Goal: Find contact information: Find contact information

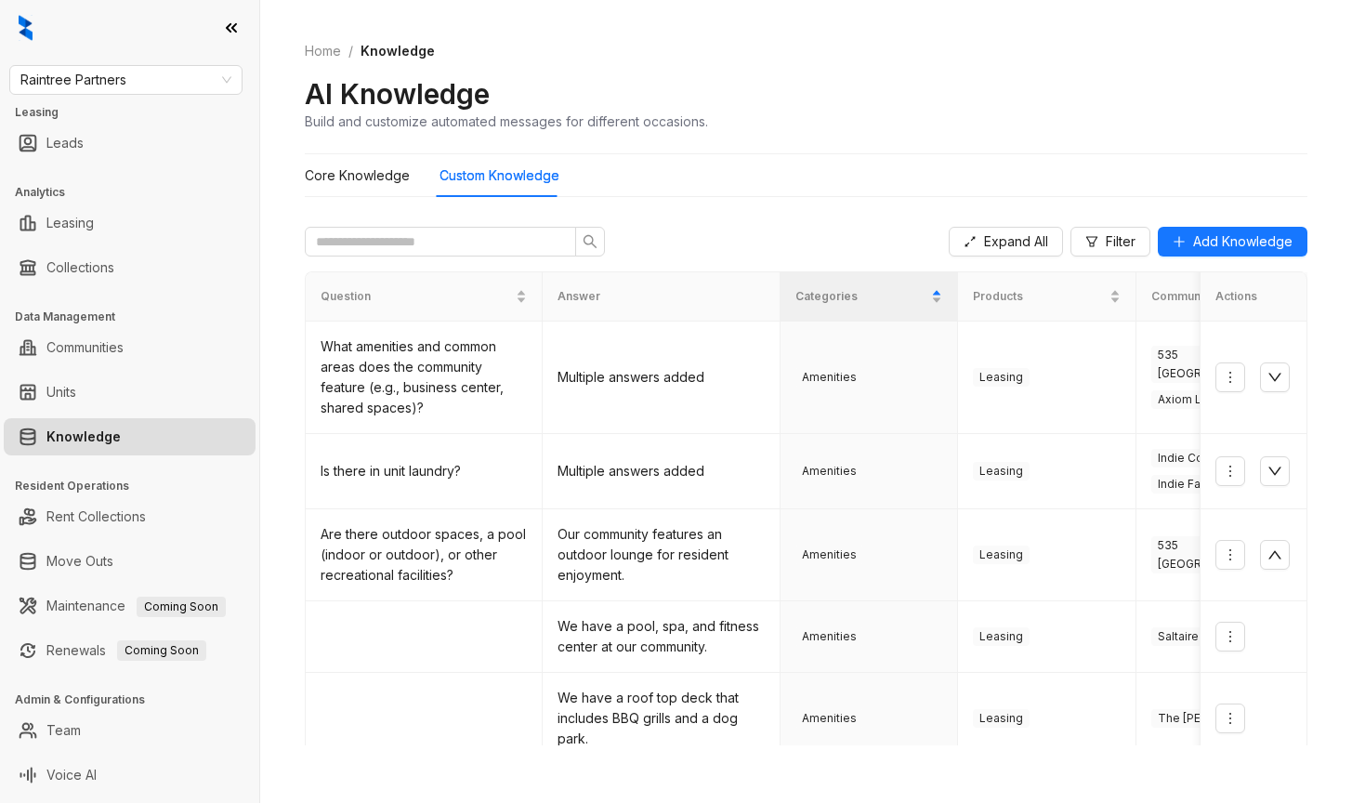
scroll to position [93, 0]
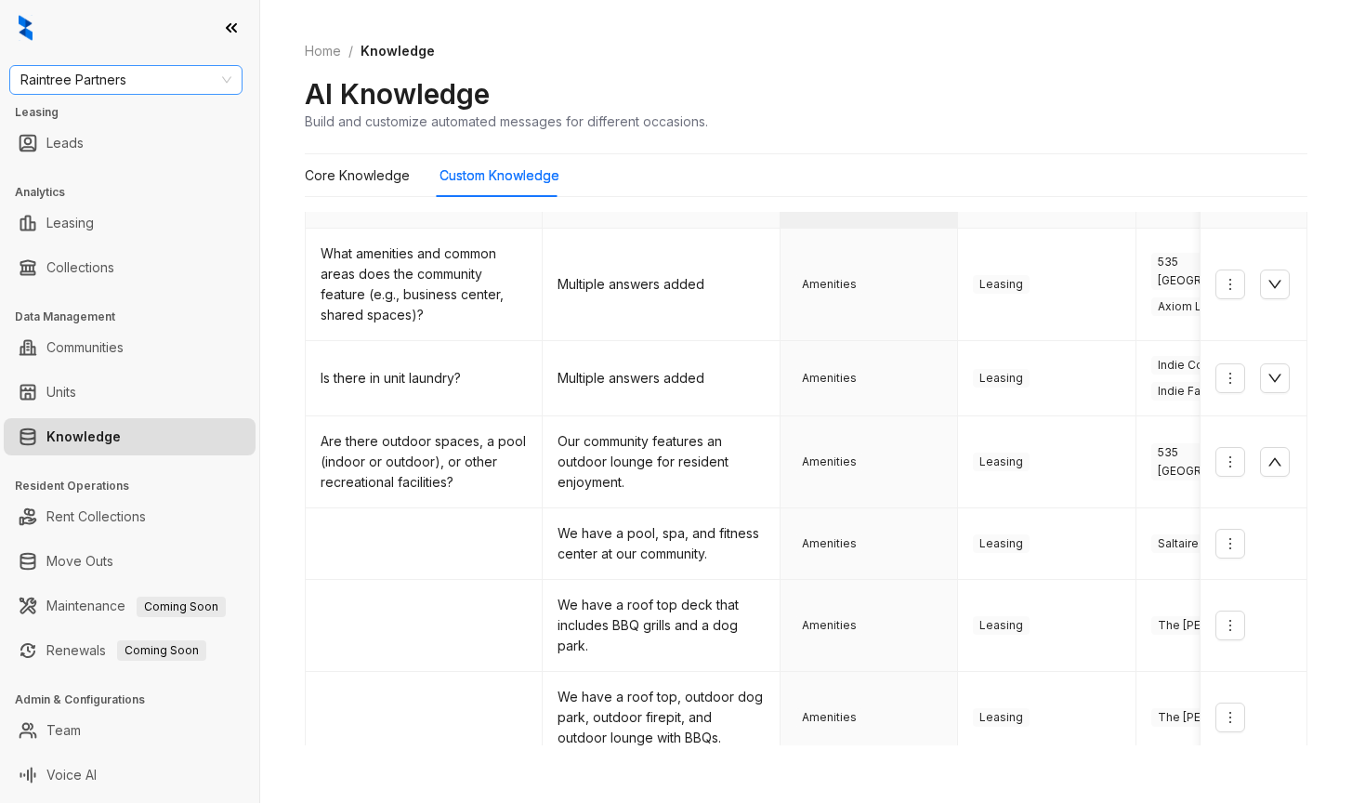
click at [167, 87] on span "Raintree Partners" at bounding box center [125, 80] width 211 height 28
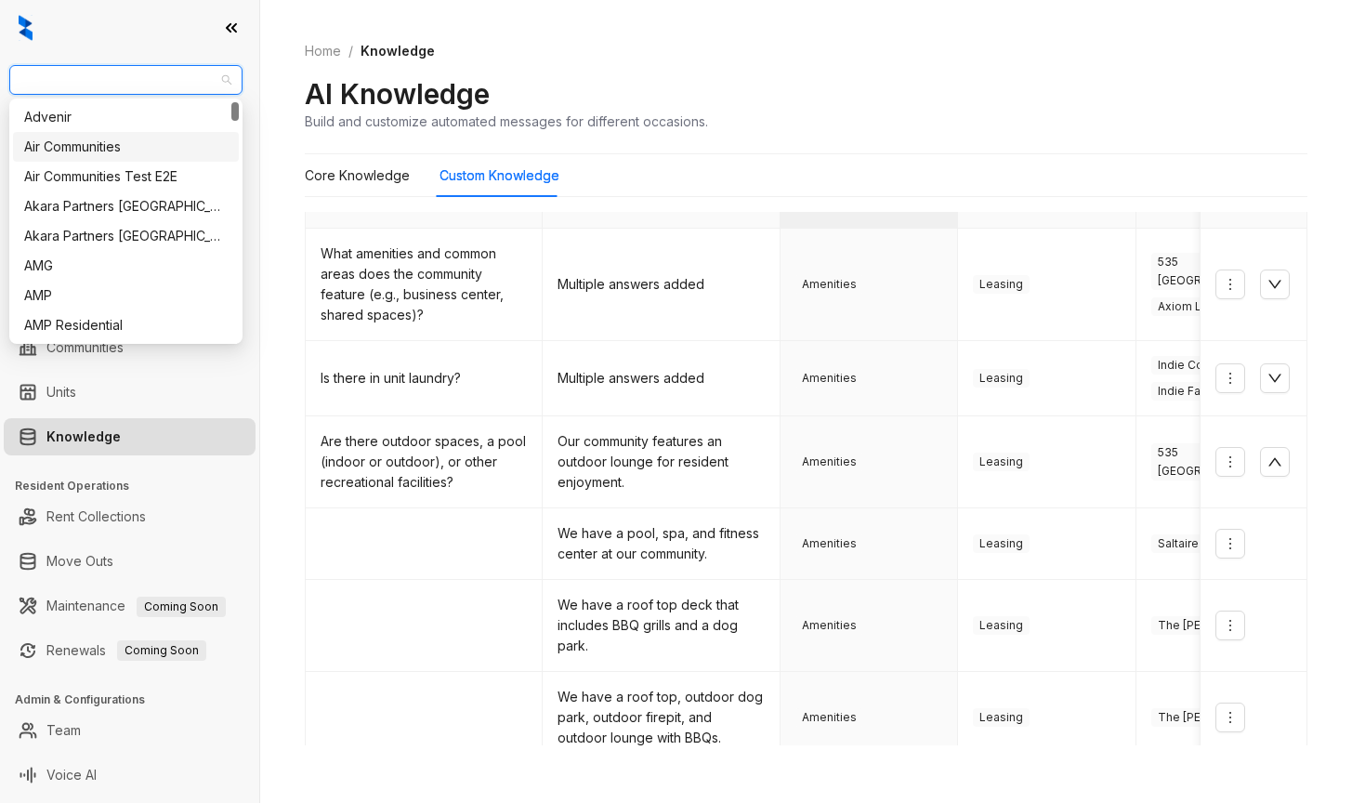
click at [57, 141] on div "Air Communities" at bounding box center [125, 147] width 203 height 20
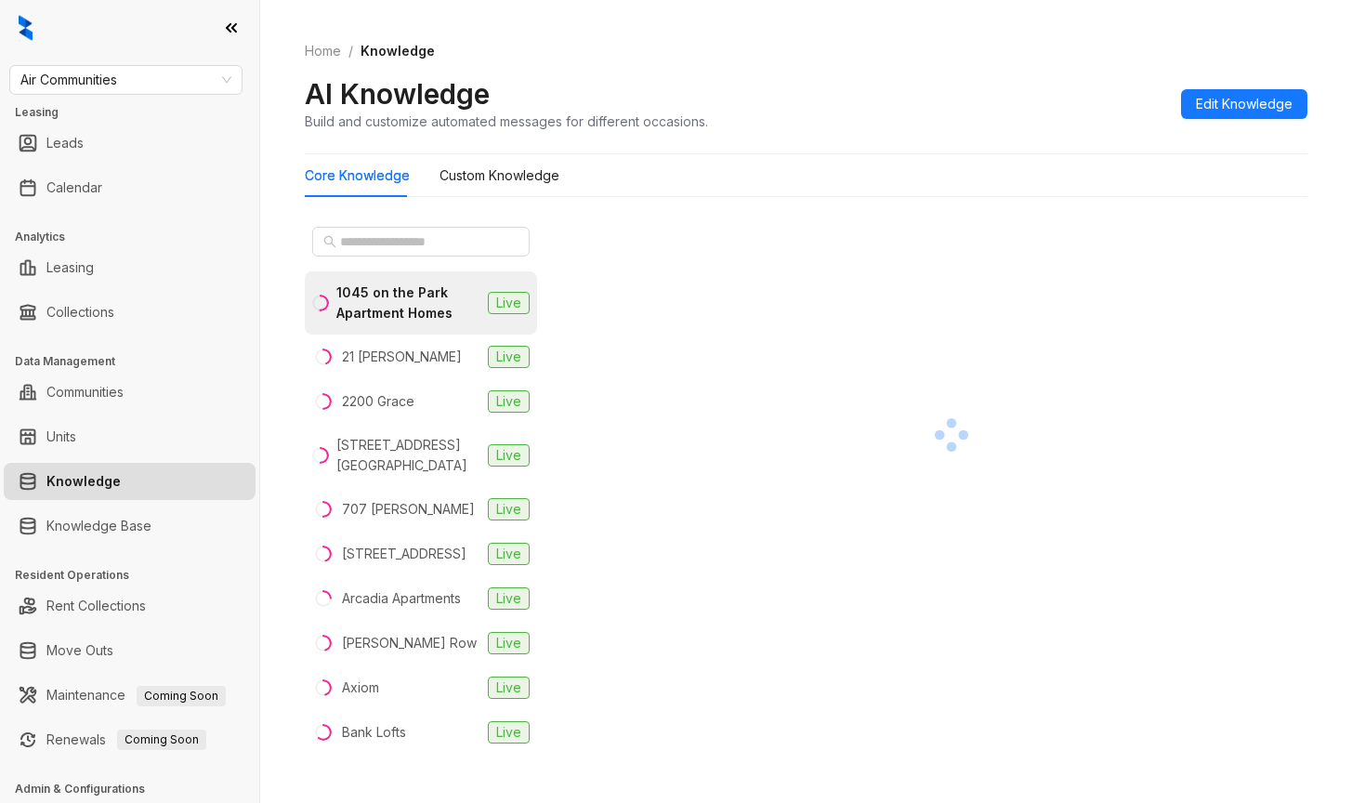
click at [1071, 149] on div "Home / Knowledge AI Knowledge Build and customize automated messages for differ…" at bounding box center [806, 87] width 1002 height 136
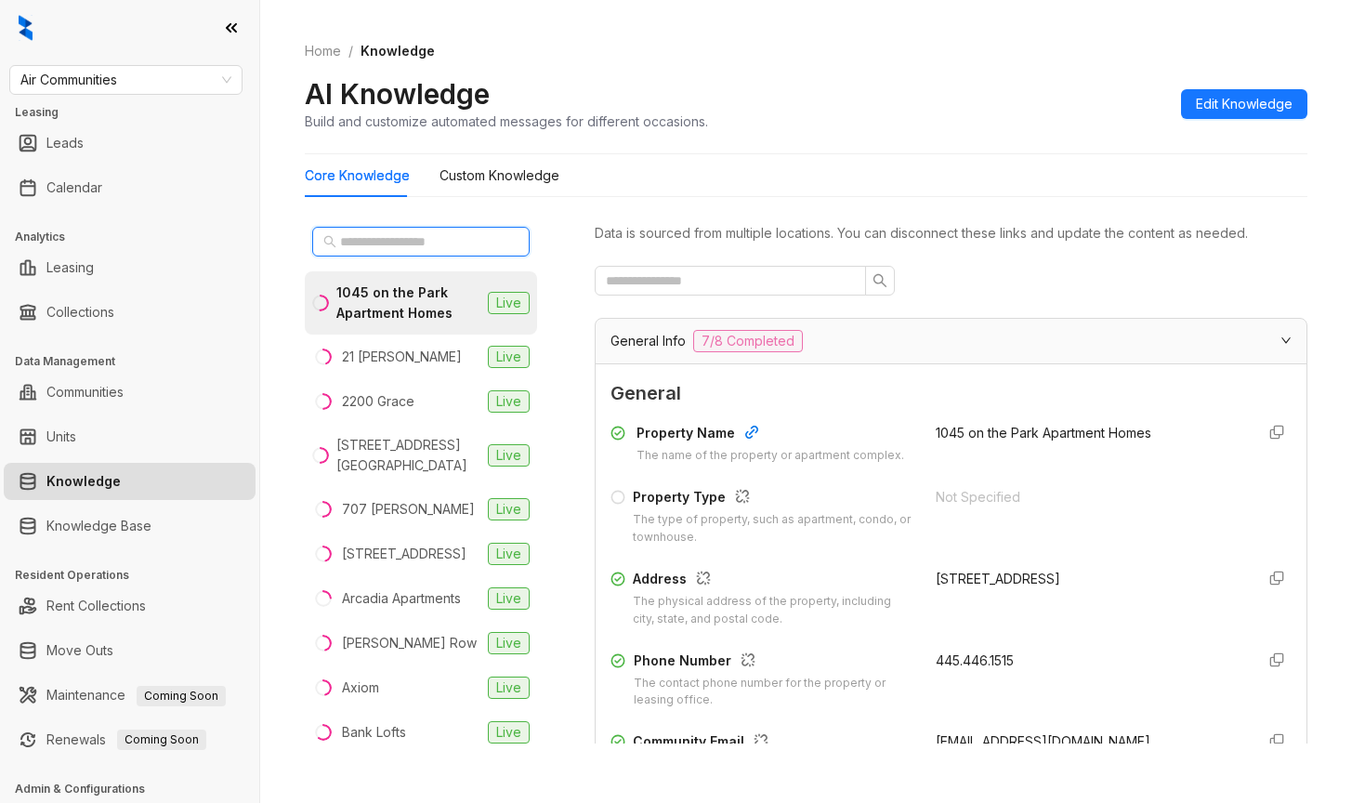
click at [373, 243] on input "text" at bounding box center [422, 241] width 164 height 20
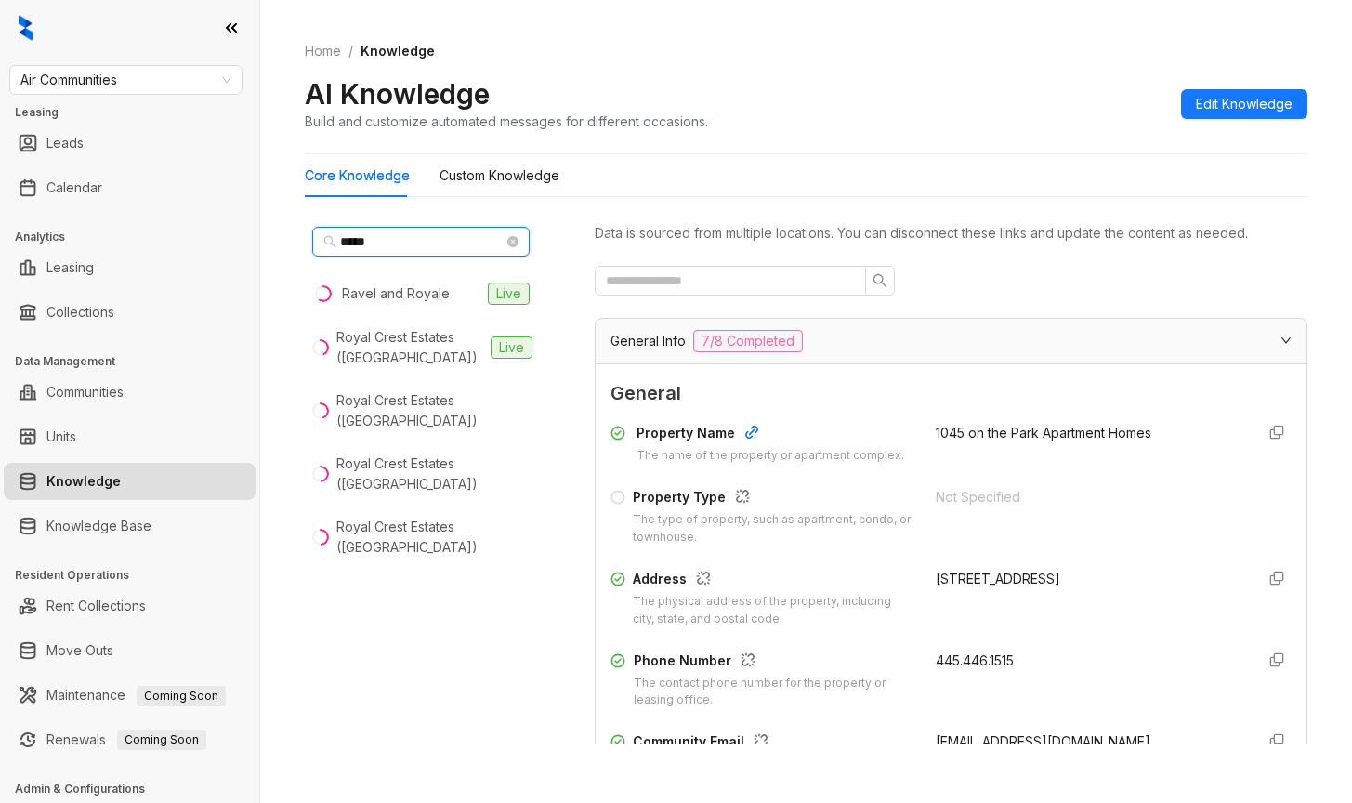
type input "*****"
click at [1074, 278] on div at bounding box center [951, 281] width 713 height 30
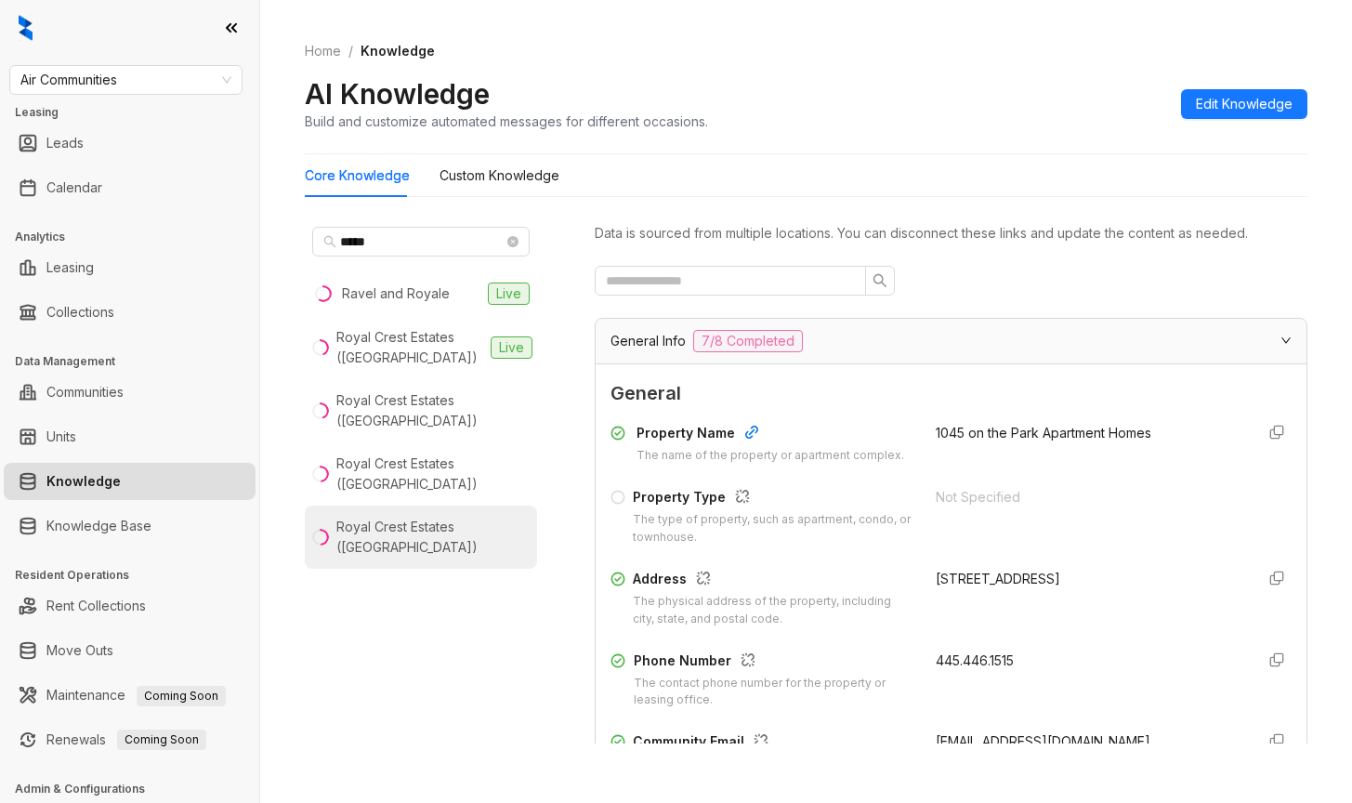
click at [389, 517] on div "Royal Crest Estates (Warwick)" at bounding box center [432, 537] width 193 height 41
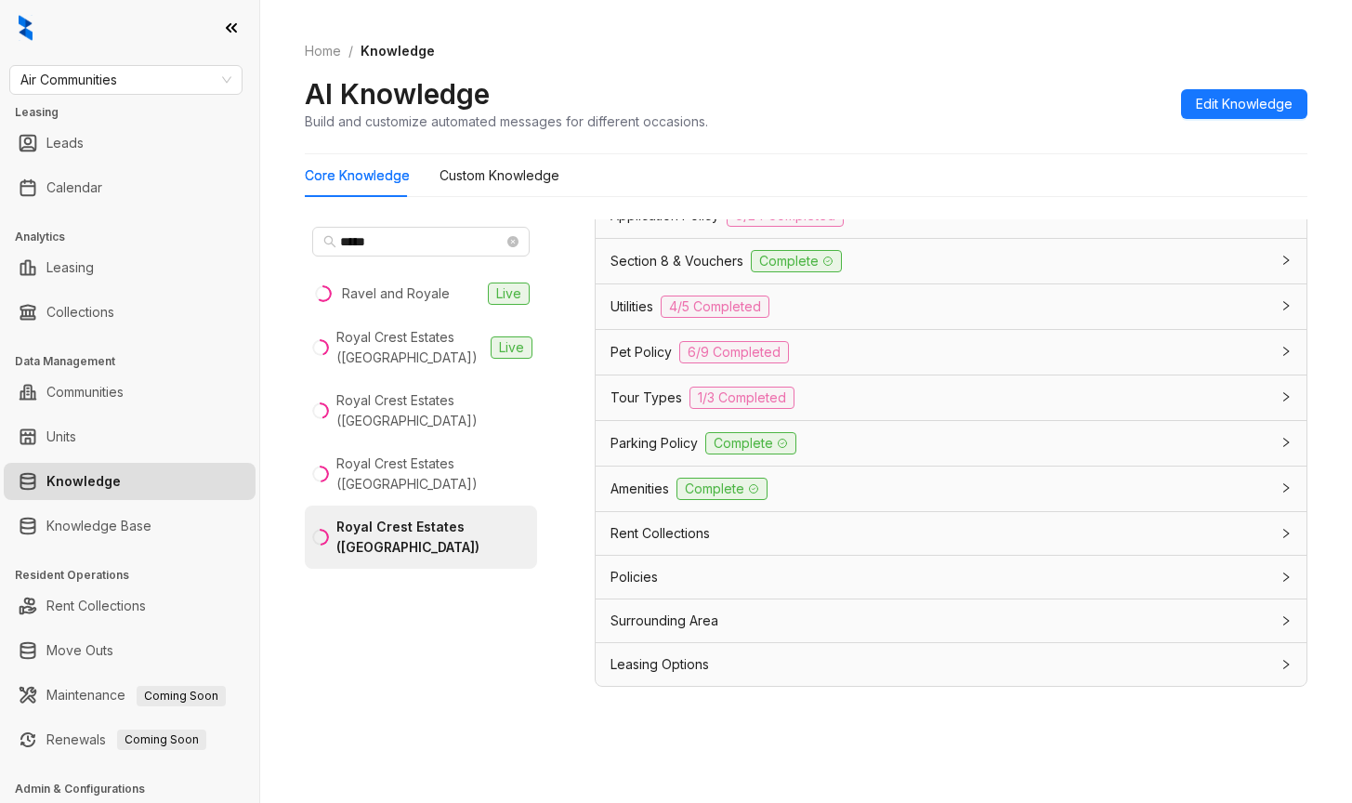
scroll to position [59, 0]
click at [625, 396] on span "Tour Types" at bounding box center [646, 396] width 72 height 20
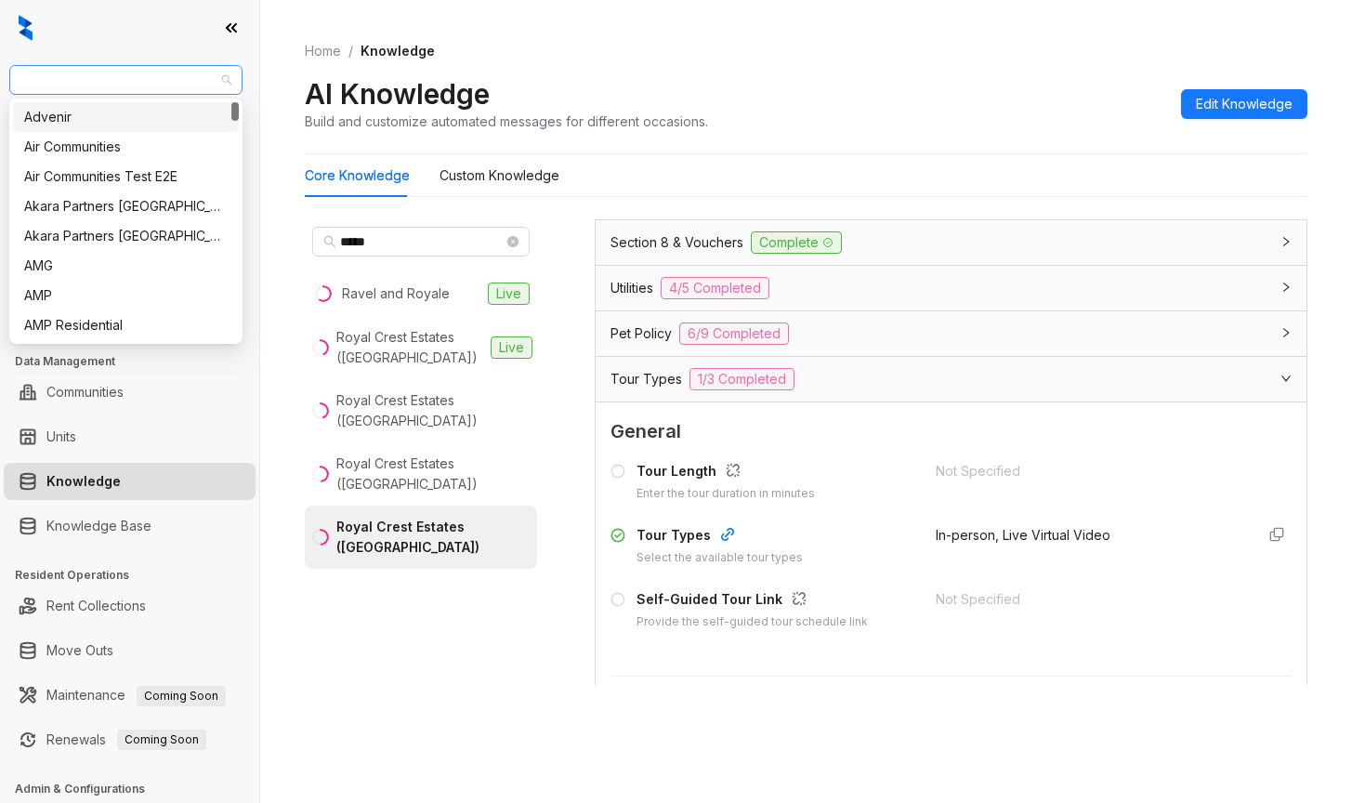
click at [136, 72] on span "Air Communities" at bounding box center [125, 80] width 211 height 28
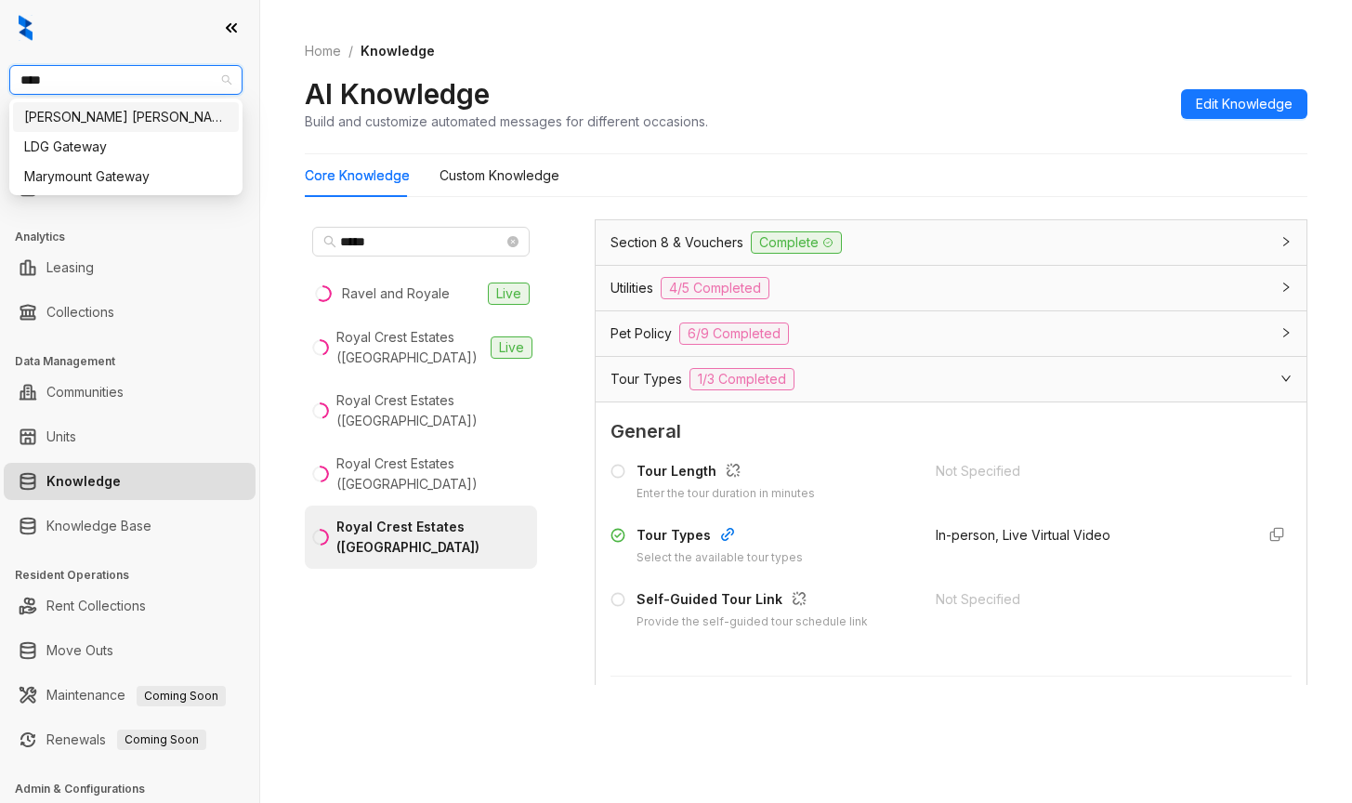
type input "*****"
click at [117, 119] on div "[PERSON_NAME] [PERSON_NAME]" at bounding box center [125, 117] width 203 height 20
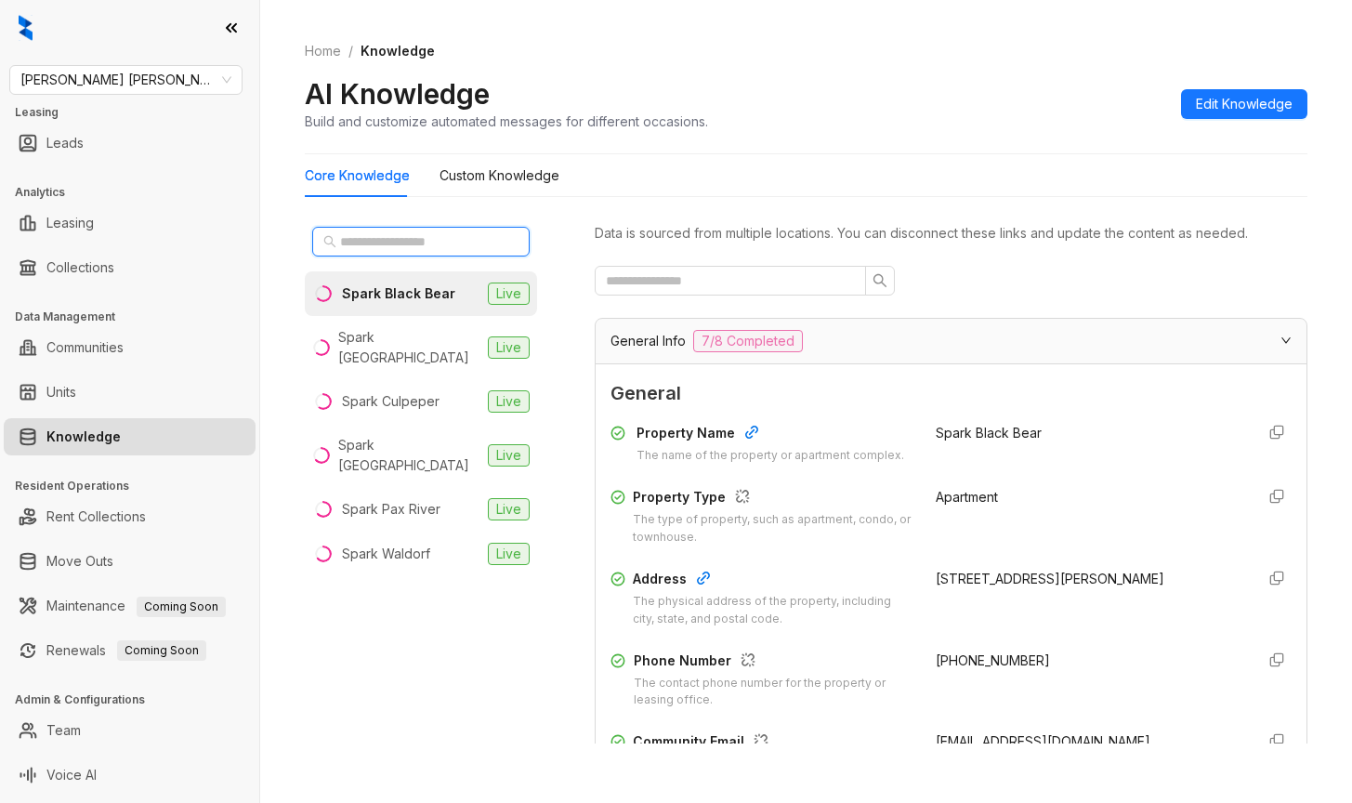
click at [381, 239] on input "text" at bounding box center [422, 241] width 164 height 20
type input "*****"
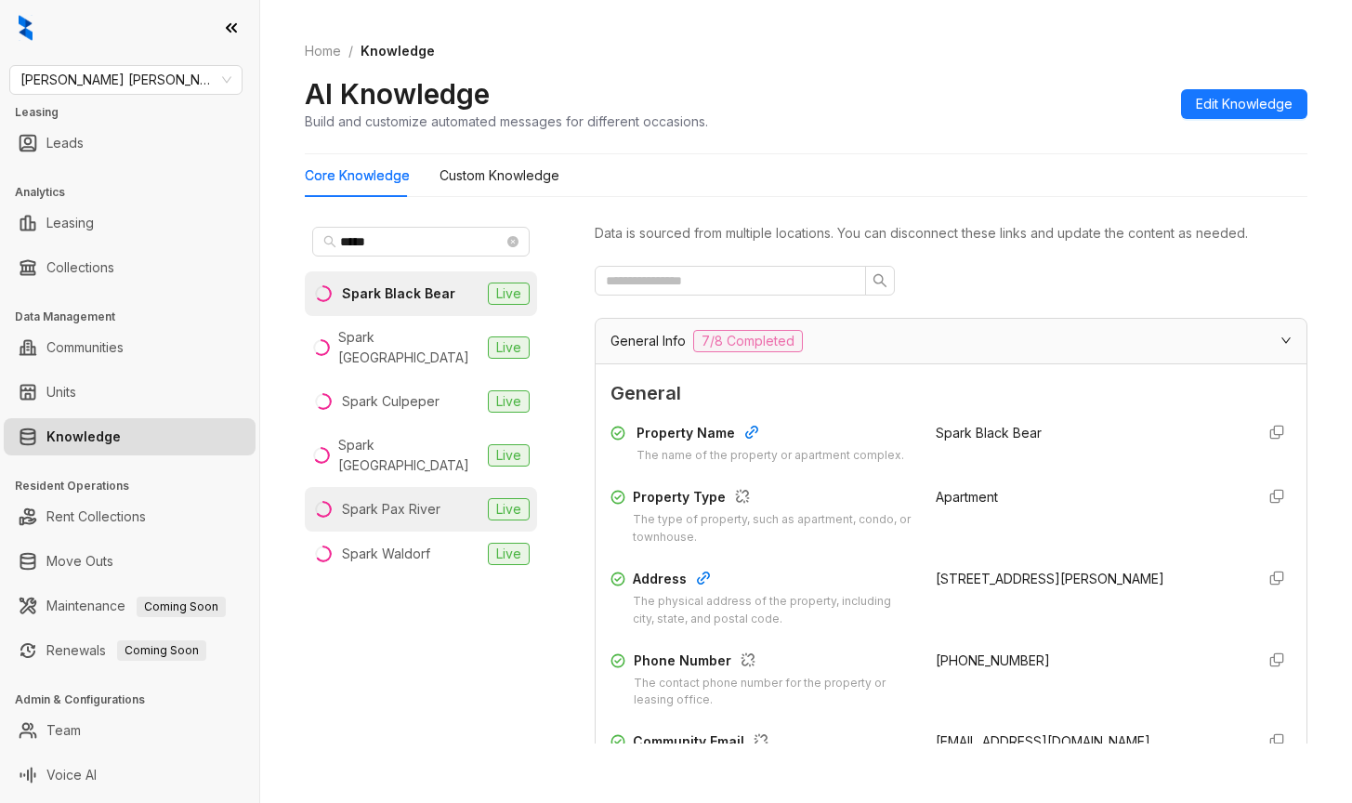
click at [393, 499] on div "Spark Pax River" at bounding box center [391, 509] width 98 height 20
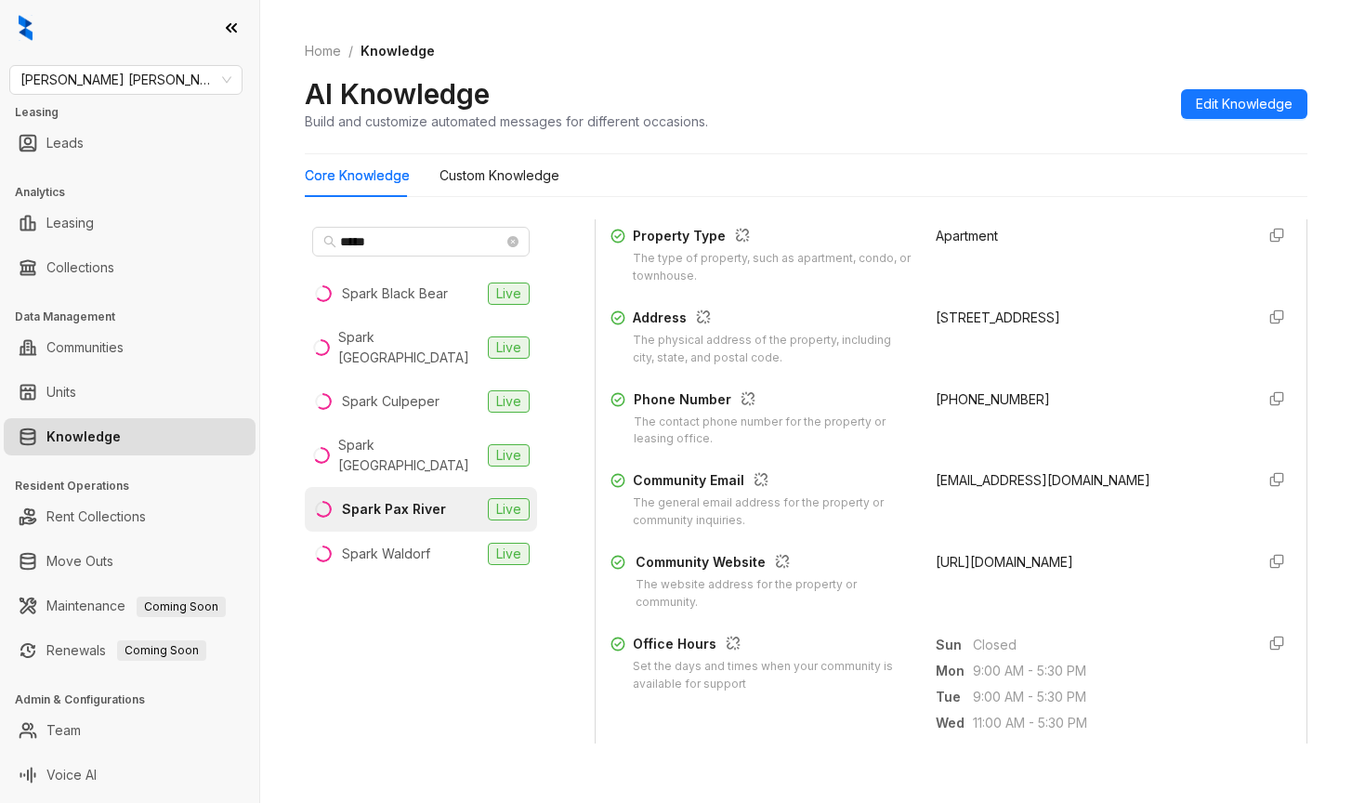
scroll to position [279, 0]
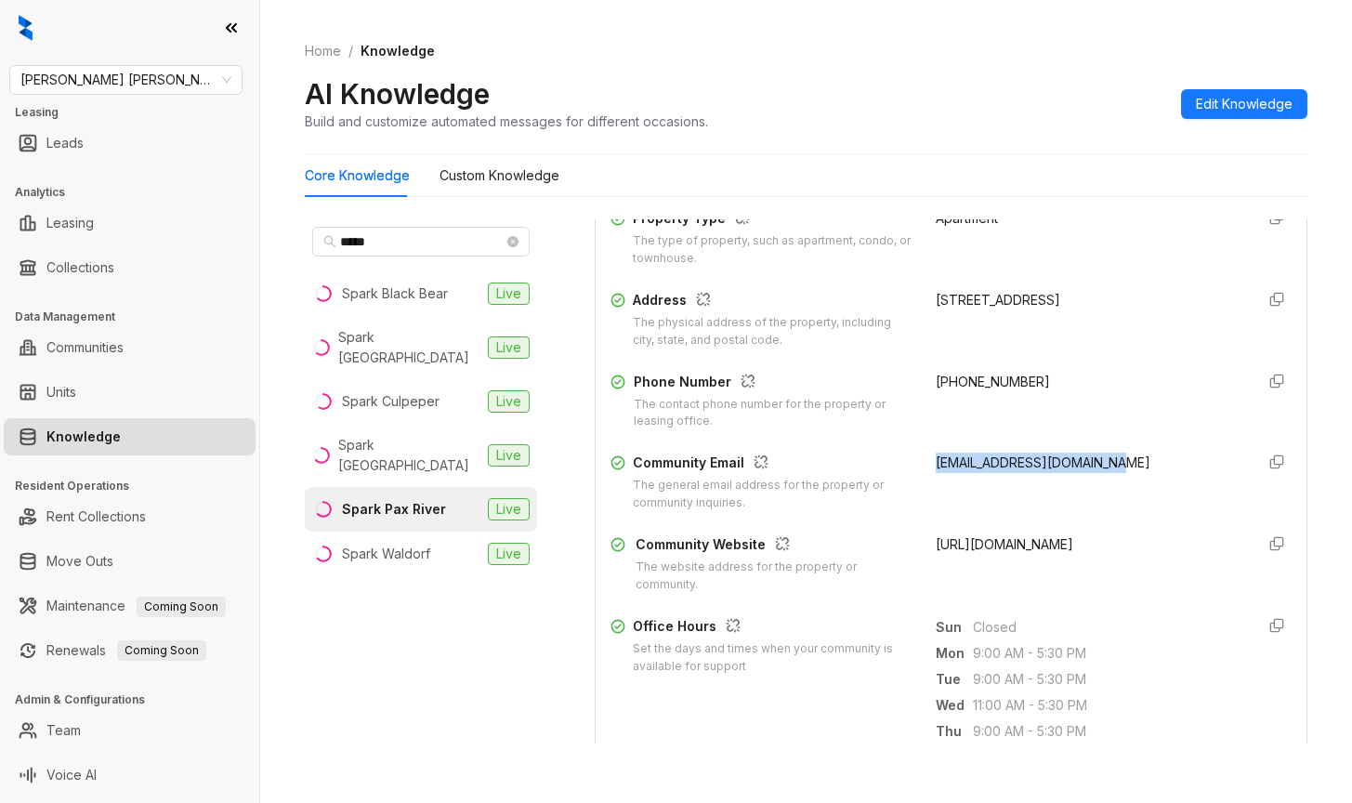
drag, startPoint x: 917, startPoint y: 461, endPoint x: 1124, endPoint y: 464, distance: 207.2
click at [1128, 464] on div "Community Email The general email address for the property or community inquiri…" at bounding box center [950, 481] width 681 height 59
copy span "[EMAIL_ADDRESS][DOMAIN_NAME]"
click at [1070, 377] on div "[PHONE_NUMBER]" at bounding box center [1087, 401] width 303 height 59
click at [1139, 179] on div "Core Knowledge Custom Knowledge" at bounding box center [806, 175] width 1002 height 43
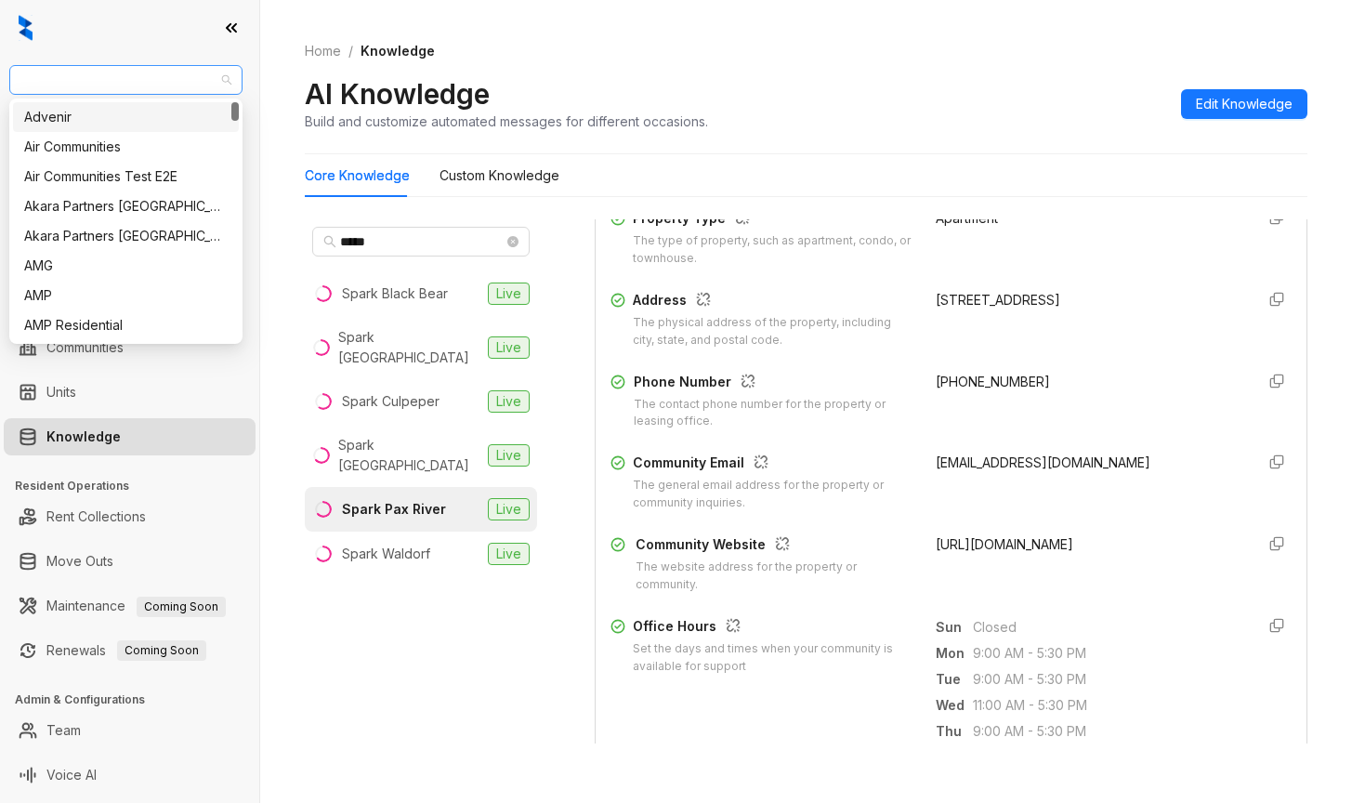
click at [166, 72] on span "[PERSON_NAME] [PERSON_NAME]" at bounding box center [125, 80] width 211 height 28
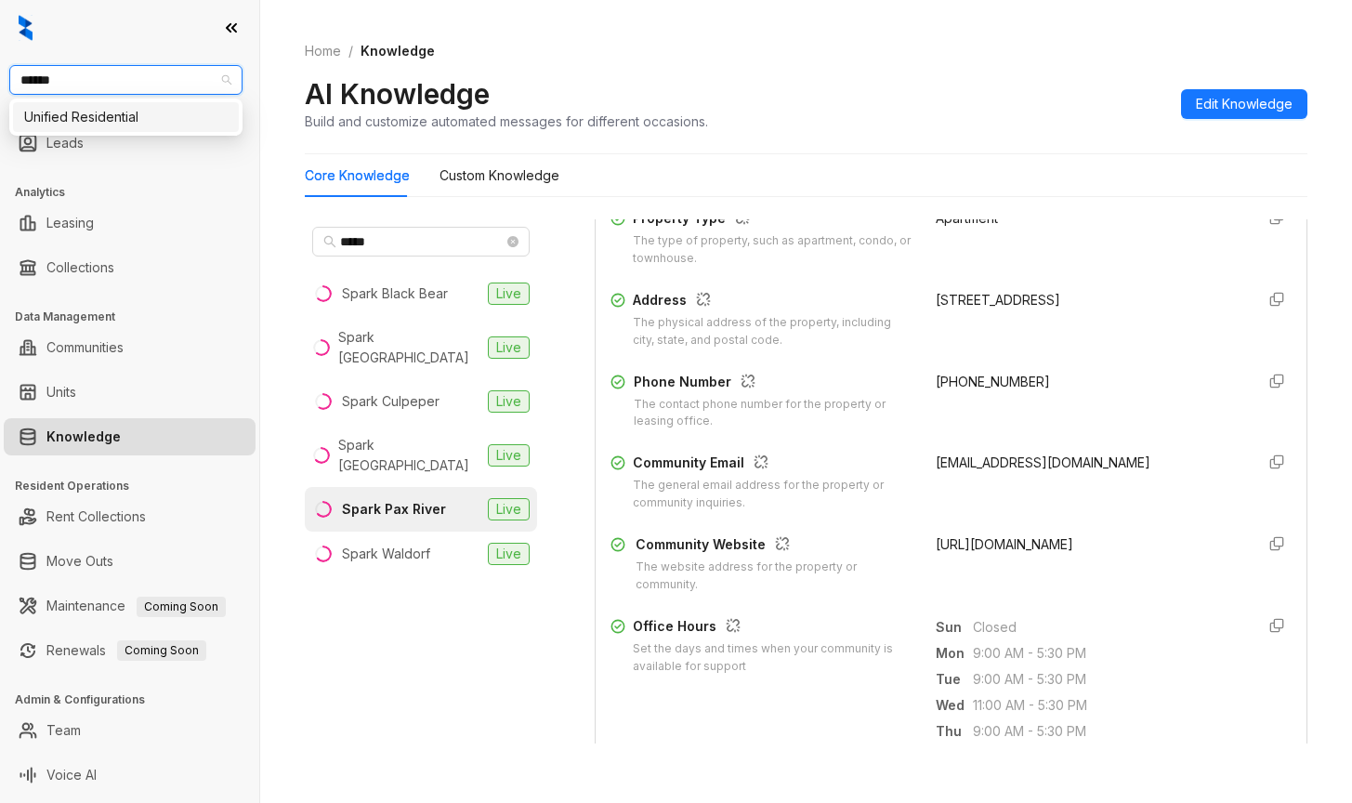
type input "*******"
click at [77, 120] on div "Unified Residential" at bounding box center [125, 117] width 203 height 20
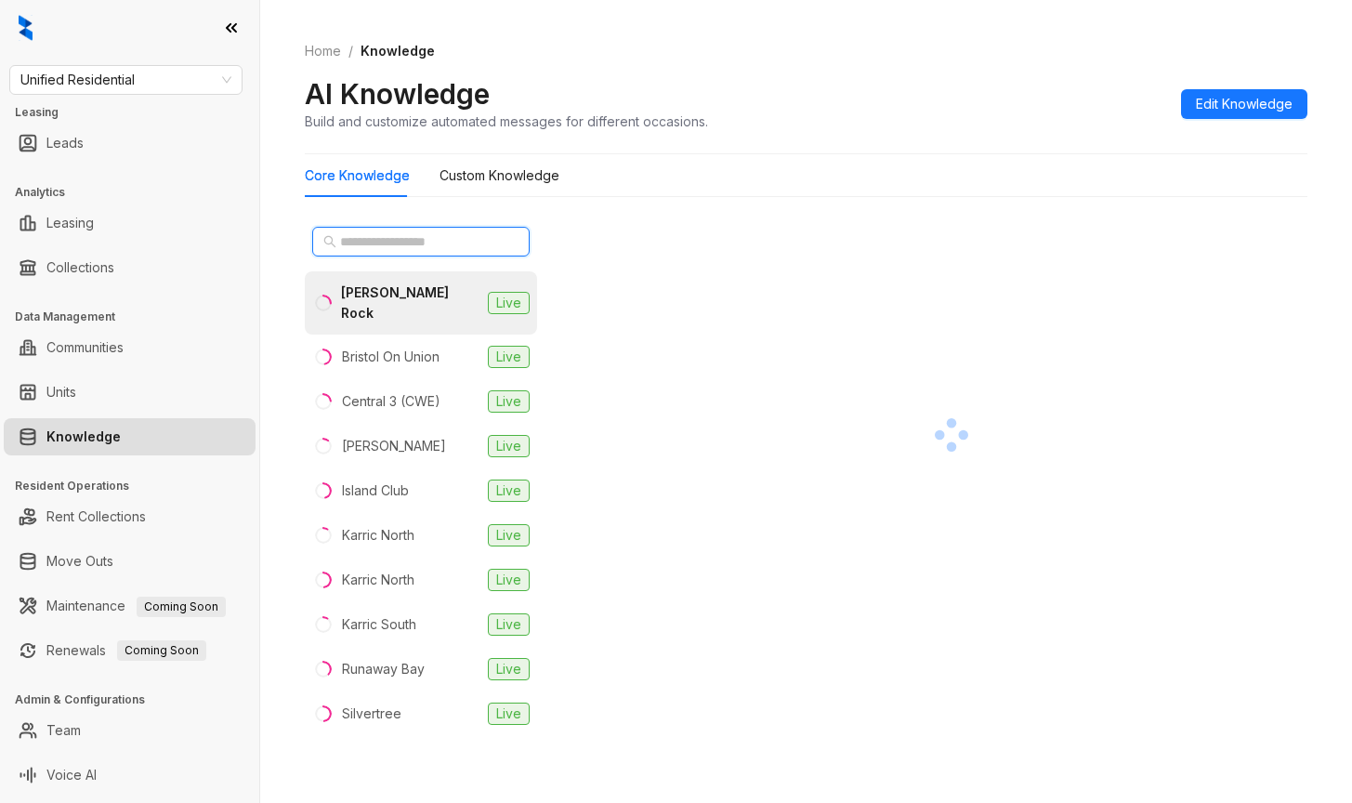
click at [365, 243] on input "text" at bounding box center [422, 241] width 164 height 20
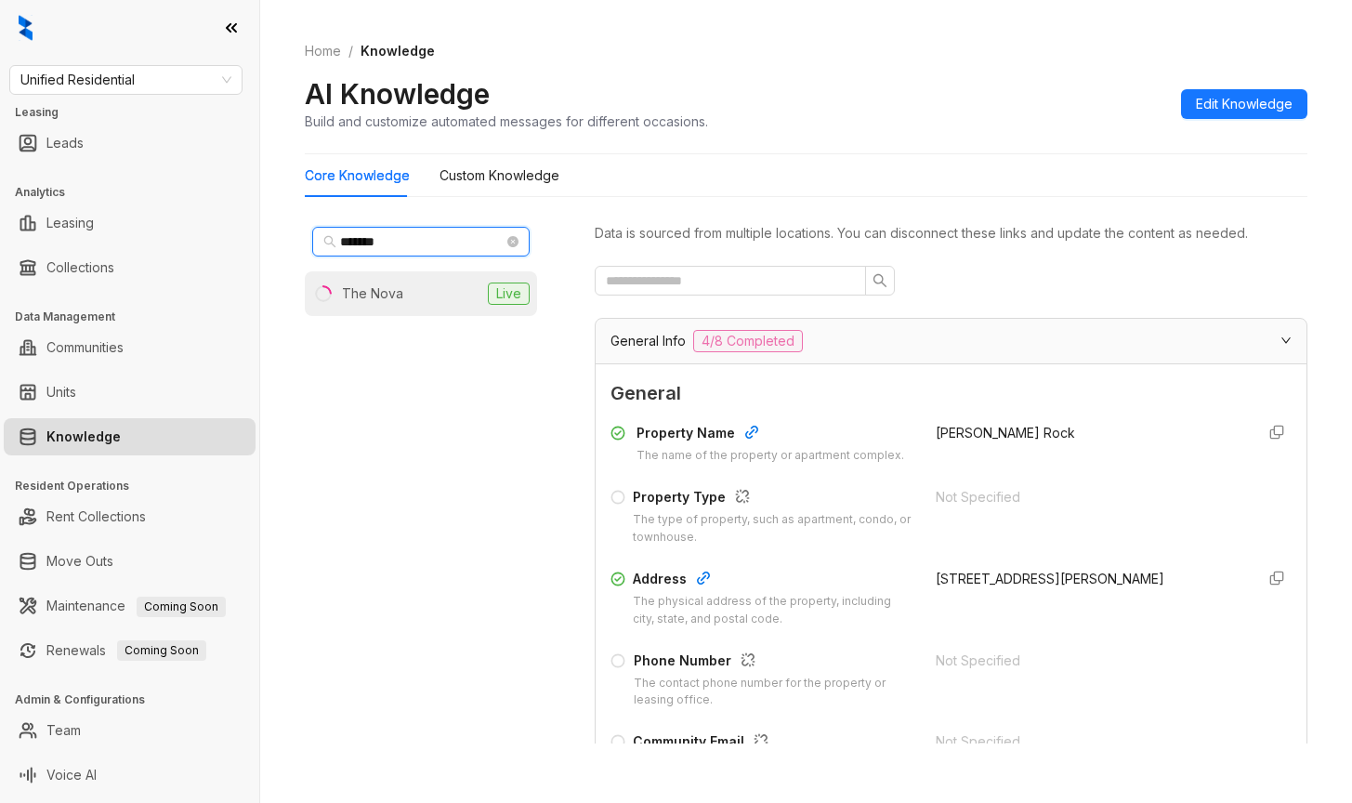
type input "*******"
click at [381, 291] on div "The Nova" at bounding box center [372, 293] width 61 height 20
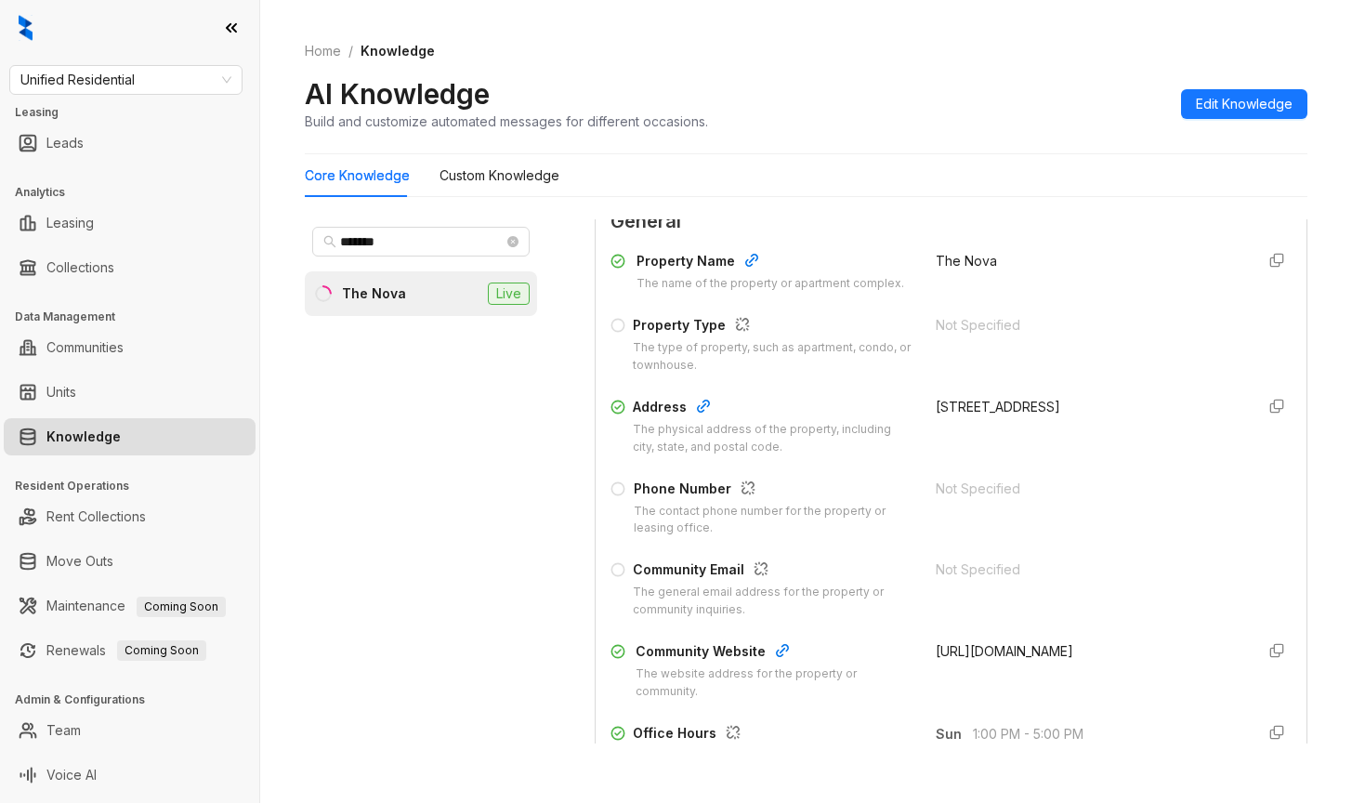
scroll to position [279, 0]
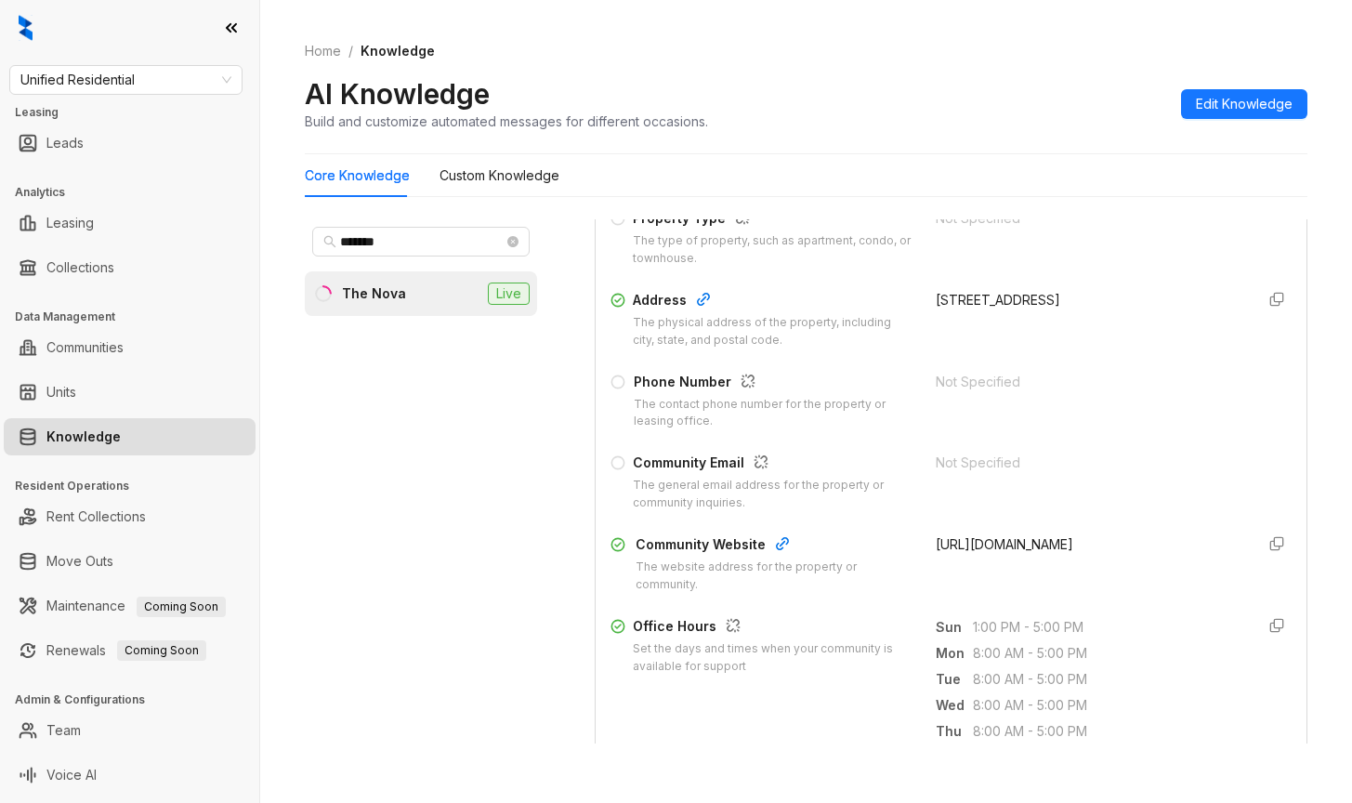
click at [1115, 34] on div "Home / Knowledge AI Knowledge Build and customize automated messages for differ…" at bounding box center [806, 87] width 1002 height 136
